Goal: Information Seeking & Learning: Learn about a topic

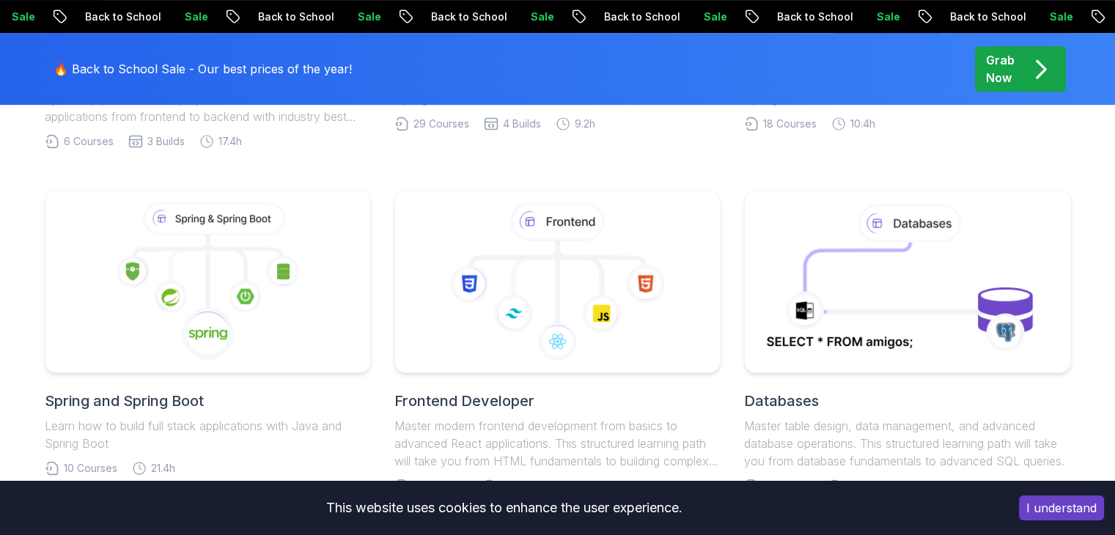
scroll to position [880, 0]
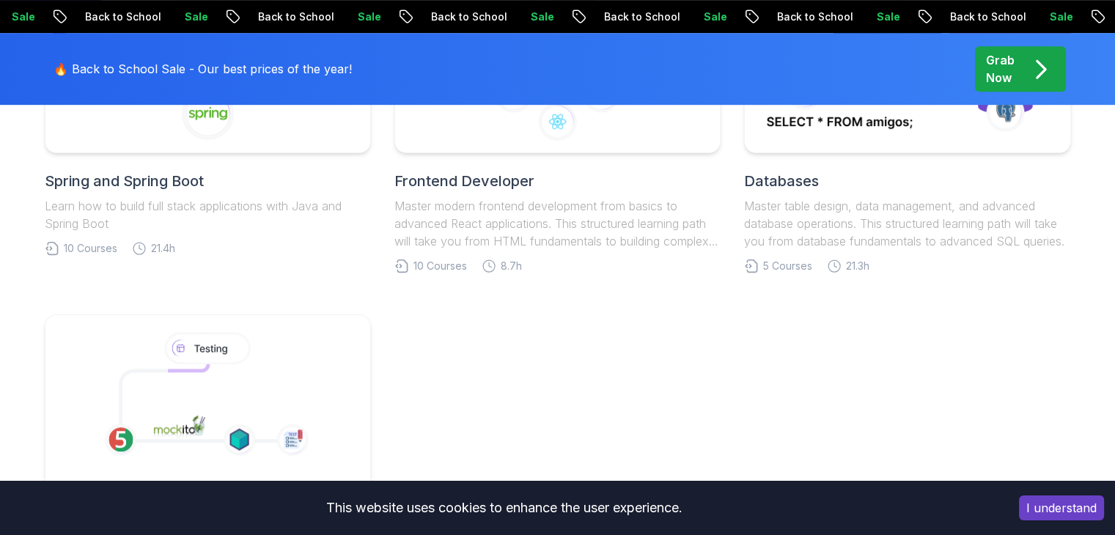
click at [119, 256] on link "Spring and Spring Boot Learn how to build full stack applications with Java and…" at bounding box center [208, 113] width 326 height 286
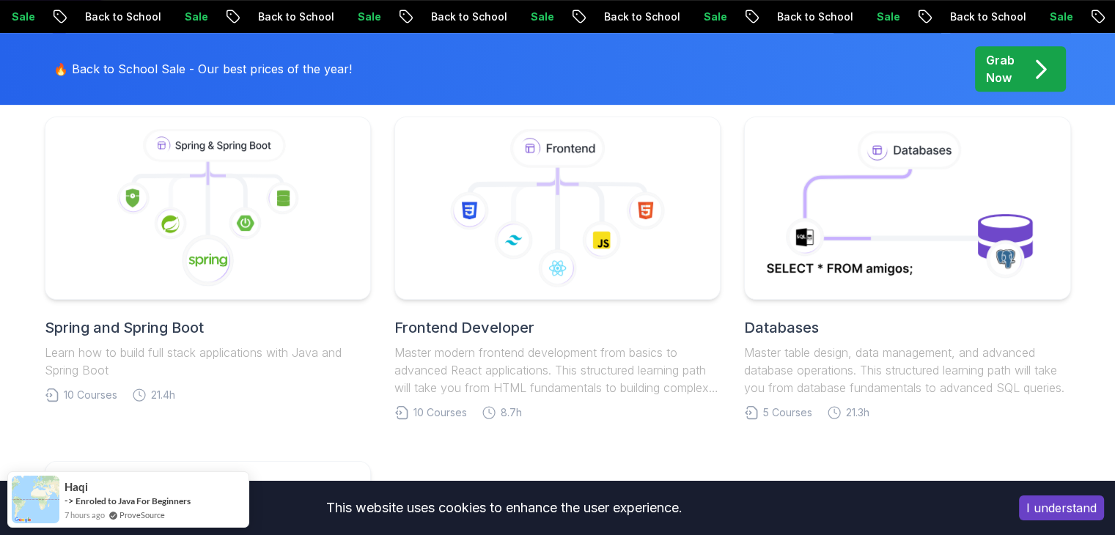
scroll to position [0, 0]
click at [122, 320] on h2 "Spring and Spring Boot" at bounding box center [208, 327] width 326 height 21
click at [163, 253] on icon at bounding box center [207, 208] width 317 height 166
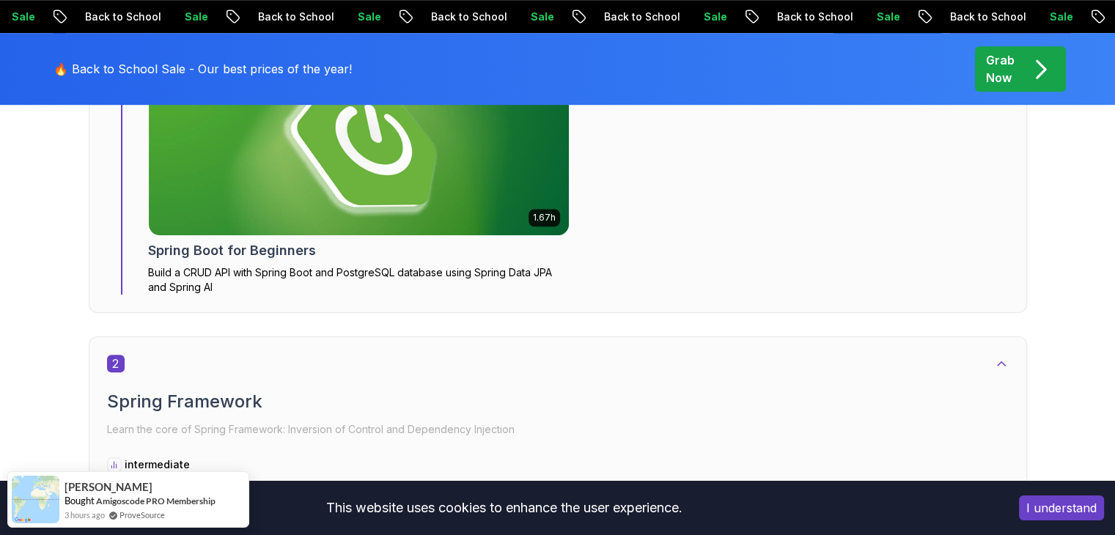
scroll to position [1100, 0]
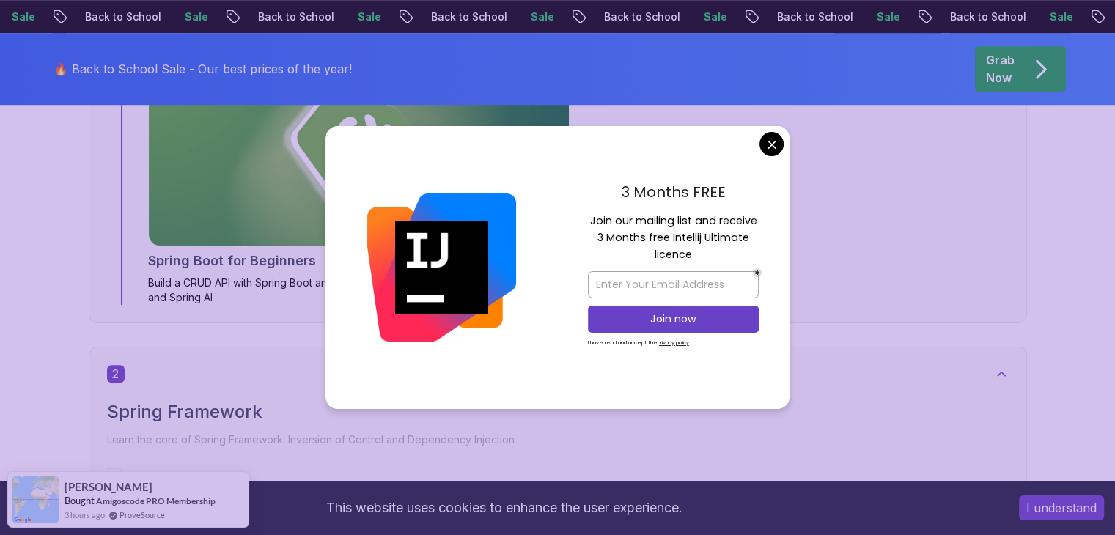
click at [191, 430] on p "Learn the core of Spring Framework: Inversion of Control and Dependency Injecti…" at bounding box center [558, 440] width 902 height 21
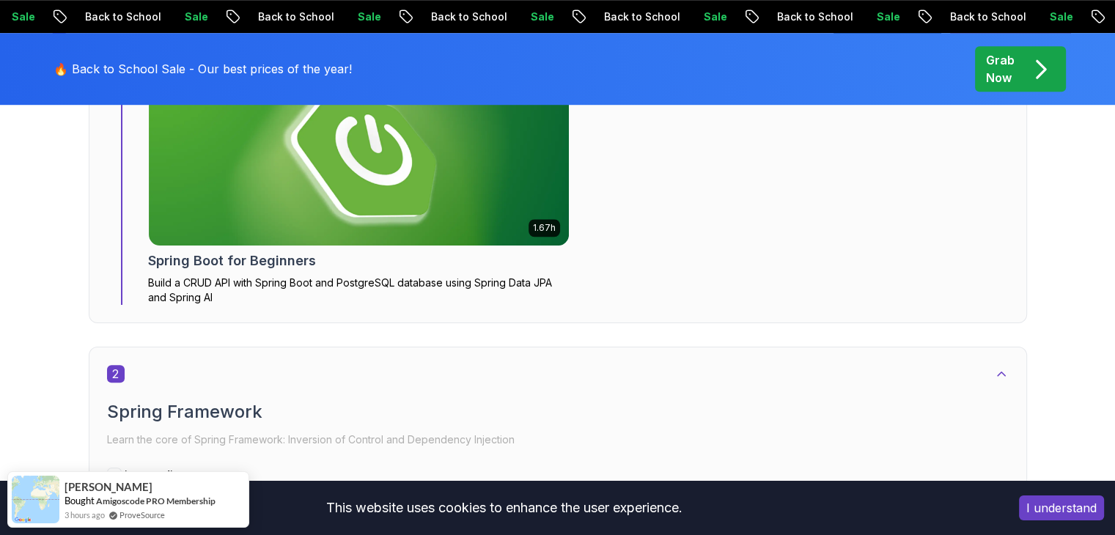
click at [294, 365] on div "2 Spring Framework Learn the core of Spring Framework: Inversion of Control and…" at bounding box center [558, 467] width 902 height 205
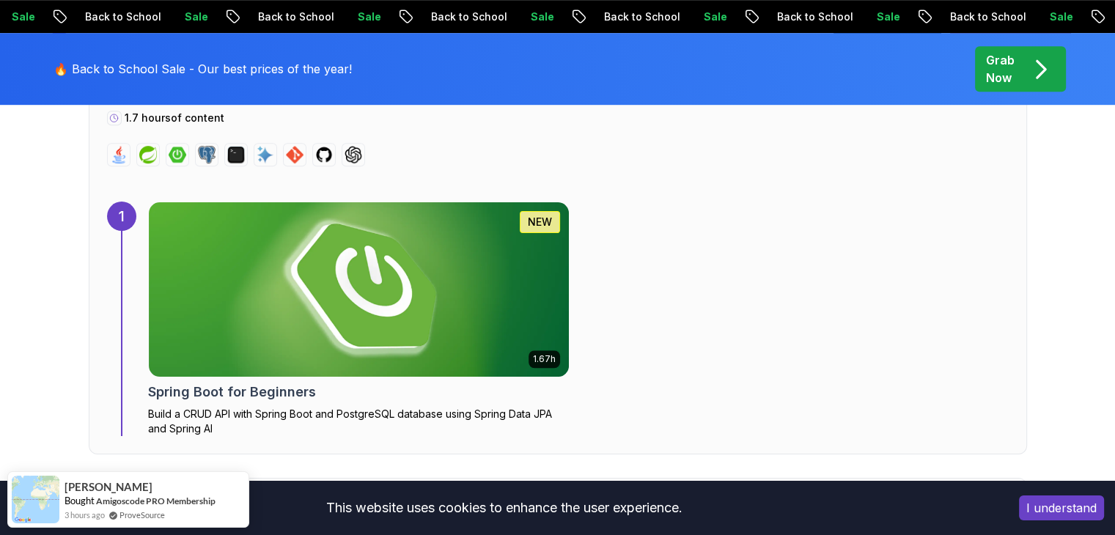
click at [160, 496] on div "2" at bounding box center [558, 505] width 902 height 18
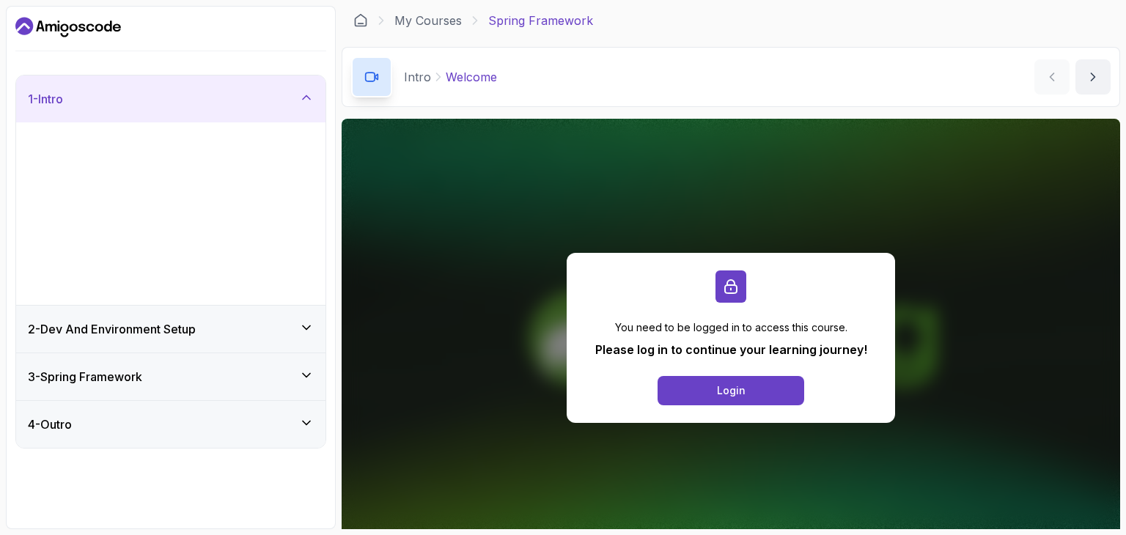
scroll to position [73, 0]
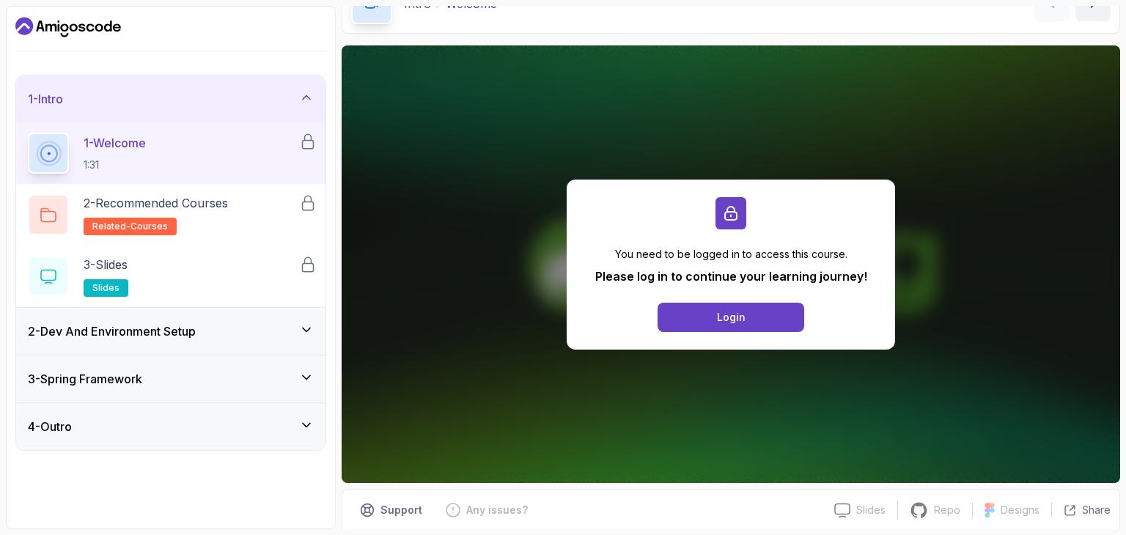
click at [270, 330] on div "2 - Dev And Environment Setup" at bounding box center [171, 332] width 286 height 18
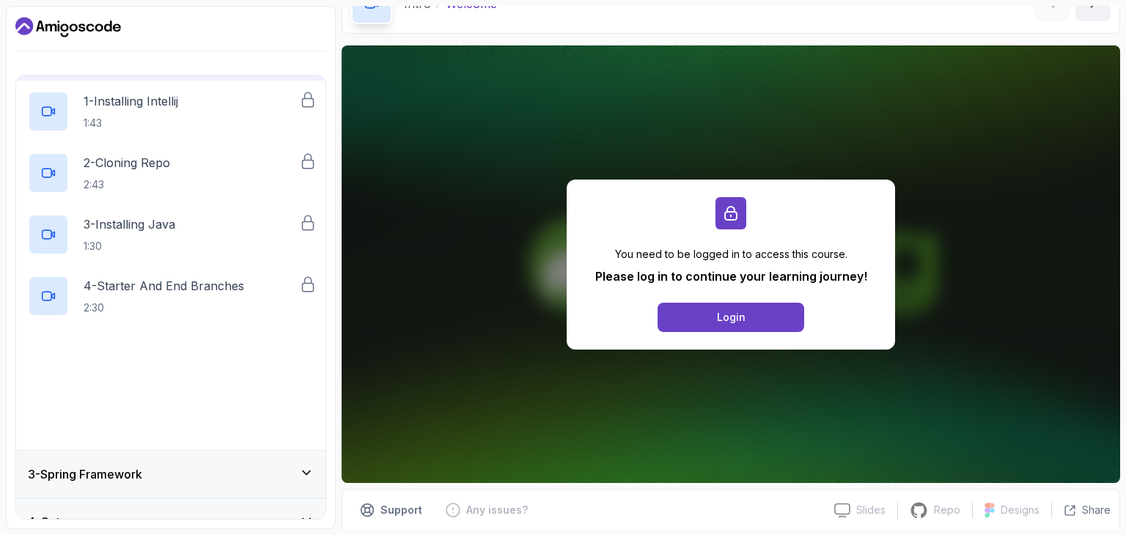
scroll to position [114, 0]
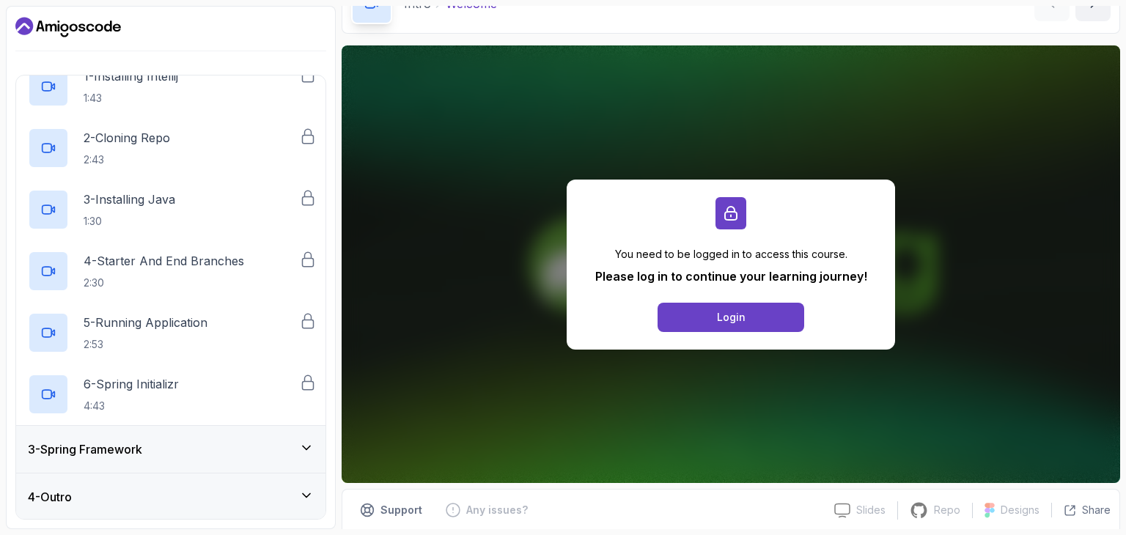
click at [199, 460] on div "3 - Spring Framework" at bounding box center [170, 449] width 309 height 47
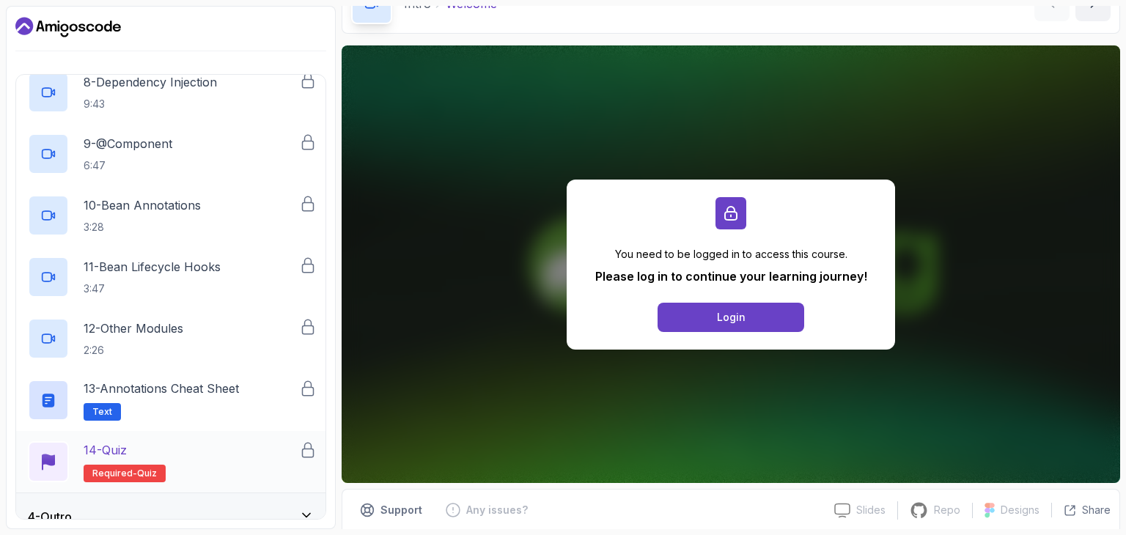
scroll to position [607, 0]
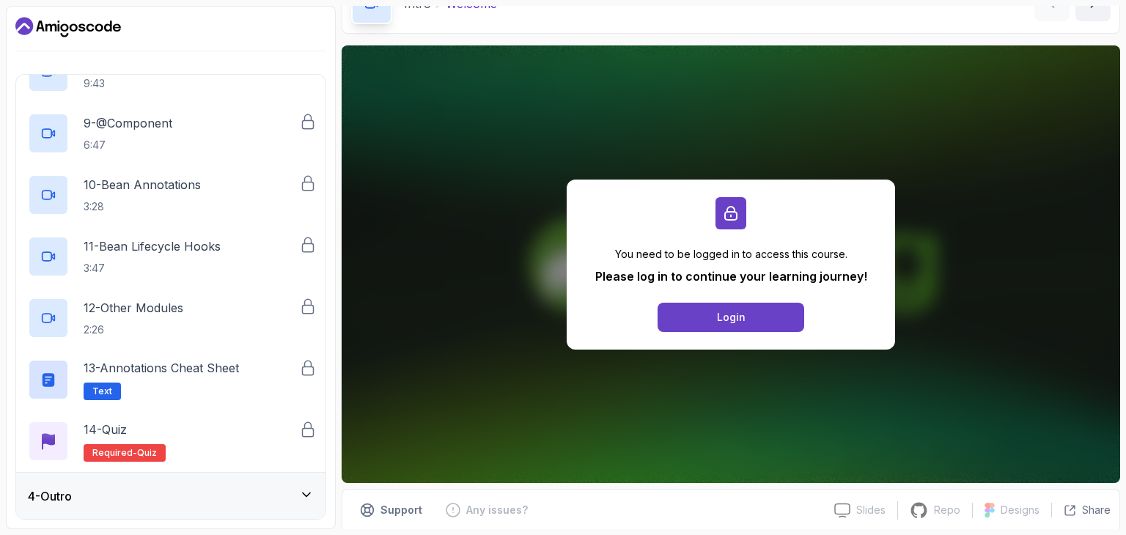
click at [217, 490] on div "4 - Outro" at bounding box center [171, 497] width 286 height 18
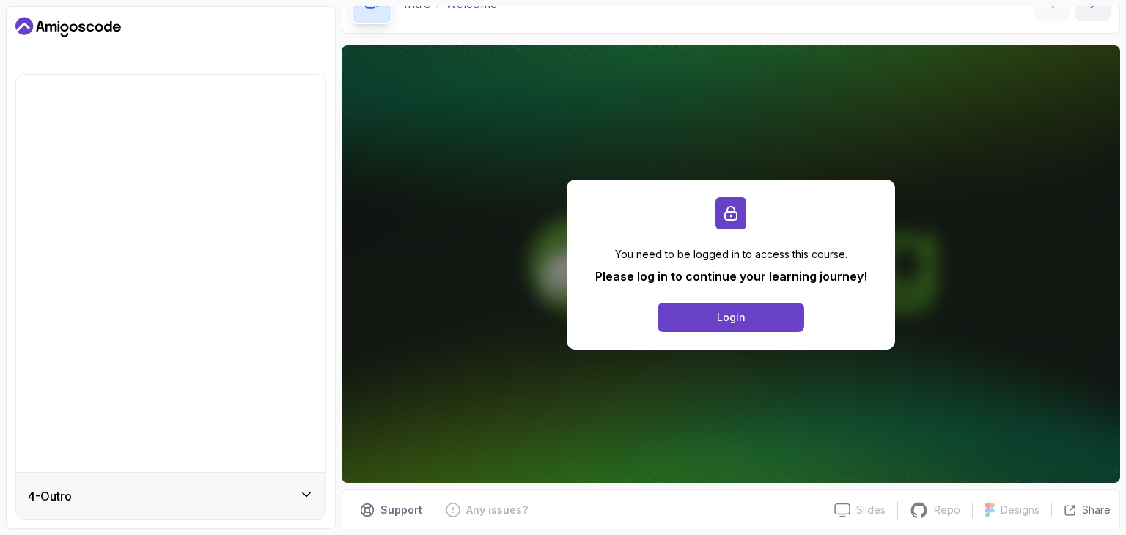
scroll to position [0, 0]
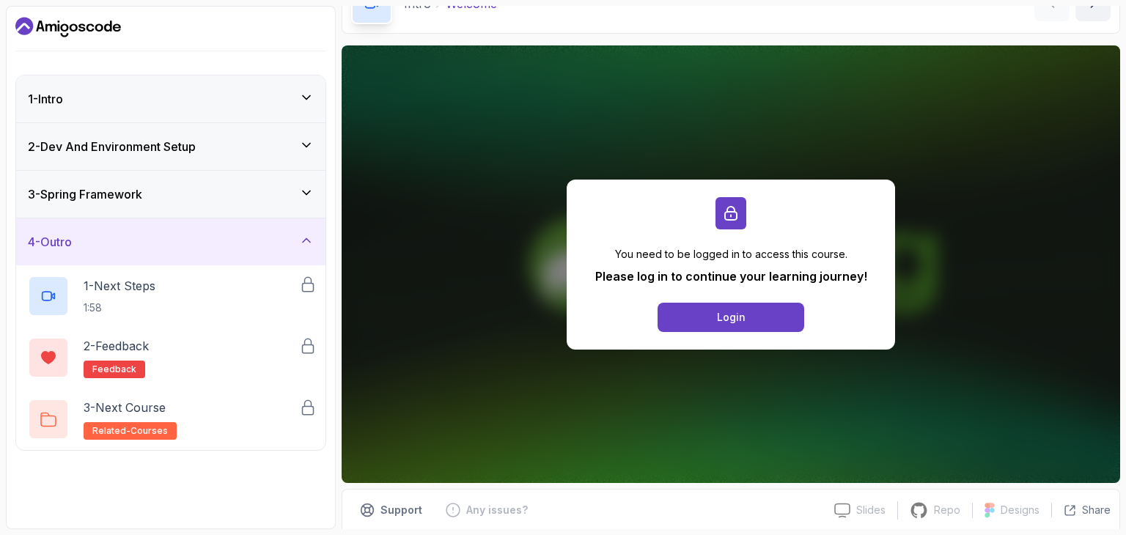
click at [232, 235] on div "4 - Outro" at bounding box center [171, 242] width 286 height 18
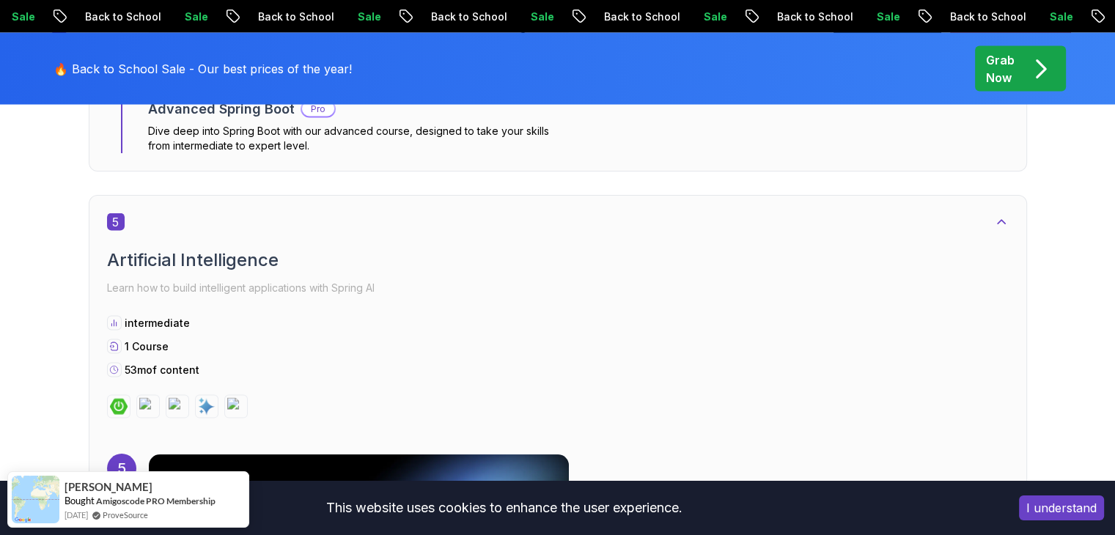
scroll to position [2786, 0]
